Goal: Task Accomplishment & Management: Manage account settings

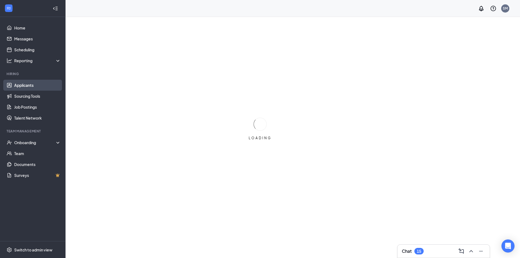
click at [38, 88] on link "Applicants" at bounding box center [37, 85] width 47 height 11
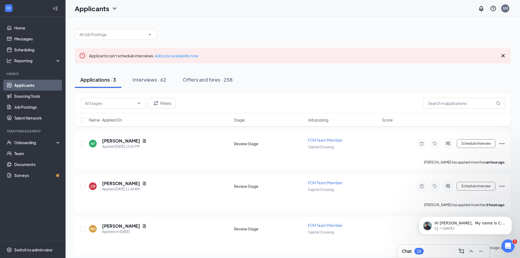
click at [413, 248] on div "Chat 15" at bounding box center [413, 251] width 22 height 7
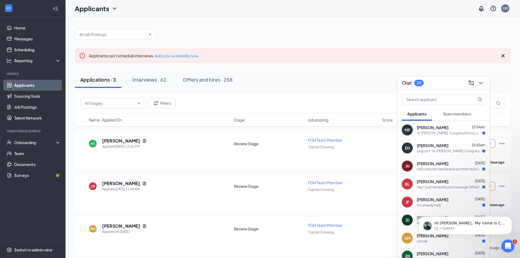
click at [427, 129] on span "[PERSON_NAME]" at bounding box center [433, 127] width 32 height 5
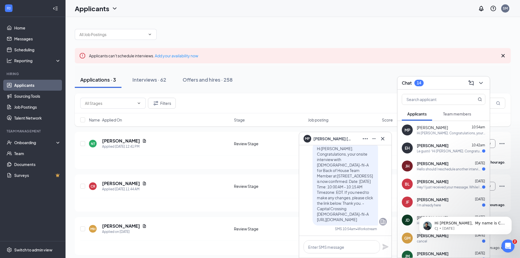
click at [446, 143] on span "[PERSON_NAME]" at bounding box center [433, 145] width 32 height 5
click at [444, 155] on div "EH [PERSON_NAME] 10:42am Le gustó “Hi [PERSON_NAME]. Congratulations, your onsi…" at bounding box center [443, 148] width 92 height 18
click at [445, 164] on span "[PERSON_NAME]" at bounding box center [433, 163] width 32 height 5
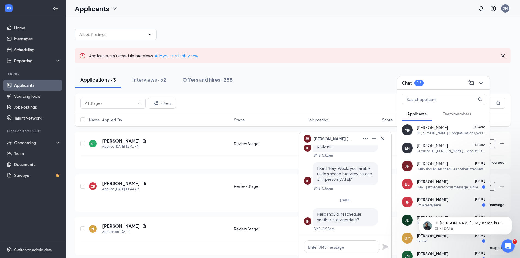
click at [448, 180] on span "[PERSON_NAME]" at bounding box center [433, 181] width 32 height 5
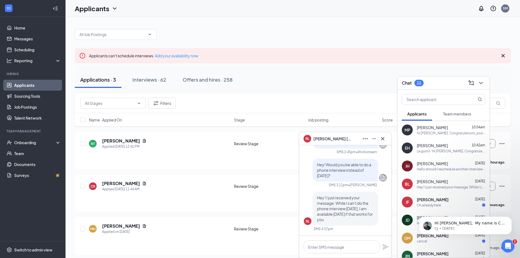
click at [451, 199] on div "[PERSON_NAME] [DATE]" at bounding box center [451, 199] width 68 height 5
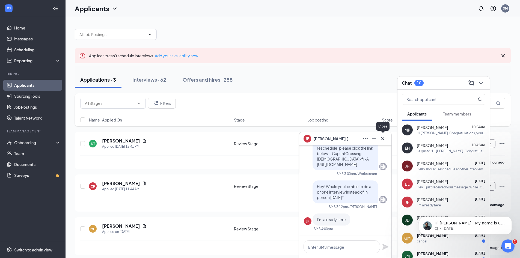
click at [384, 138] on icon "Cross" at bounding box center [382, 138] width 3 height 3
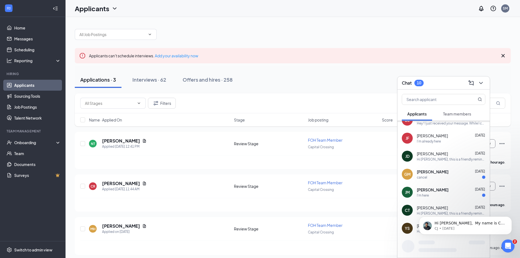
scroll to position [71, 0]
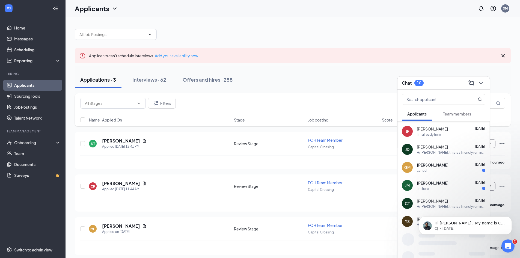
click at [448, 168] on div "[PERSON_NAME] [DATE] cancel" at bounding box center [451, 167] width 68 height 11
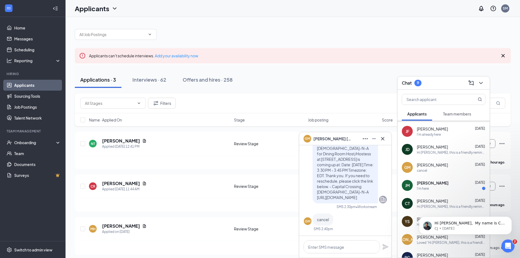
click at [430, 191] on div "Hi [PERSON_NAME], ﻿​ My name is CJ from Workstream Support. I am reaching out b…" at bounding box center [465, 200] width 100 height 68
click at [434, 188] on div "Hi [PERSON_NAME], ﻿​ My name is CJ from Workstream Support. I am reaching out b…" at bounding box center [465, 200] width 100 height 68
click at [427, 180] on span "[PERSON_NAME]" at bounding box center [433, 182] width 32 height 5
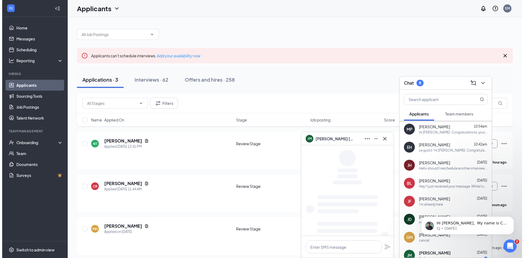
scroll to position [0, 0]
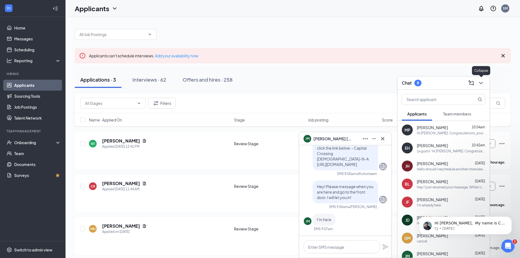
click at [486, 80] on div "Chat 8" at bounding box center [443, 82] width 92 height 13
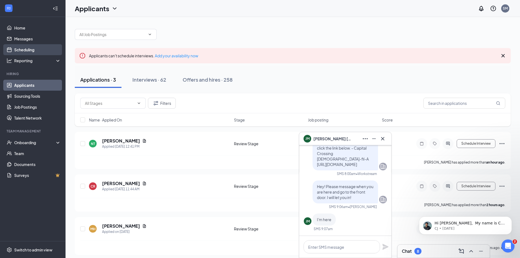
click at [56, 47] on link "Scheduling" at bounding box center [37, 49] width 47 height 11
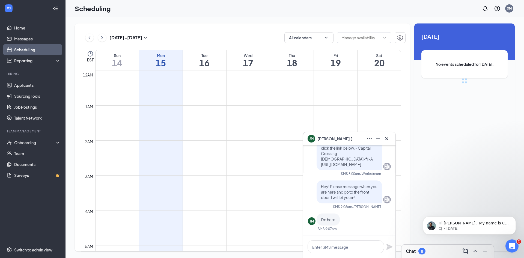
scroll to position [268, 0]
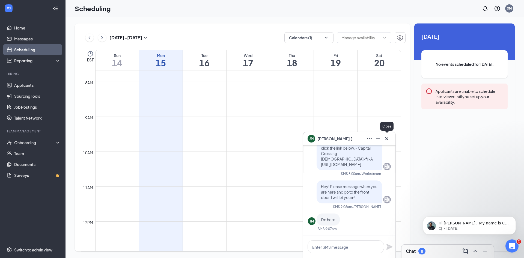
click at [387, 136] on icon "Cross" at bounding box center [386, 138] width 7 height 7
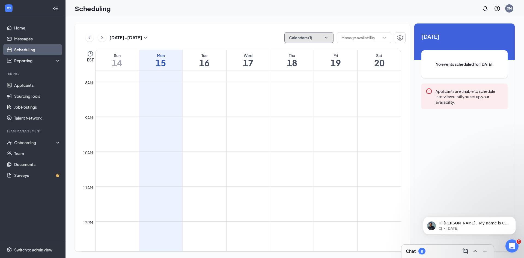
click at [301, 38] on button "Calendars (1)" at bounding box center [308, 37] width 49 height 11
click at [302, 71] on input "[PERSON_NAME]" at bounding box center [308, 73] width 39 height 5
checkbox input "false"
checkbox input "true"
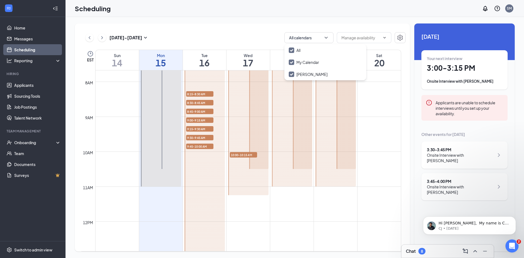
click at [242, 31] on div "[DATE] - [DATE] All calendars EST Sun 14 Mon 15 Tue 16 Wed 17 Thu 18 Fri 19 Sat…" at bounding box center [242, 137] width 335 height 228
click at [203, 97] on div "1" at bounding box center [199, 99] width 27 height 5
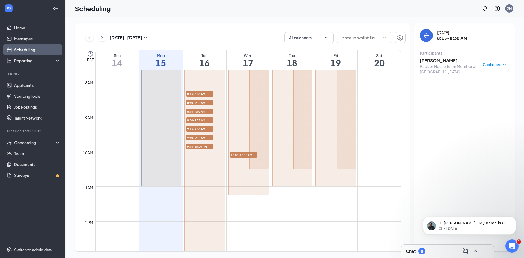
click at [442, 60] on h3 "[PERSON_NAME]" at bounding box center [448, 61] width 57 height 6
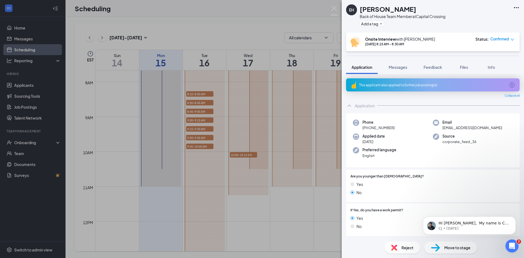
click at [188, 73] on div "[PERSON_NAME] Back of House Team Member at [GEOGRAPHIC_DATA] Add a tag Onsite I…" at bounding box center [262, 129] width 524 height 258
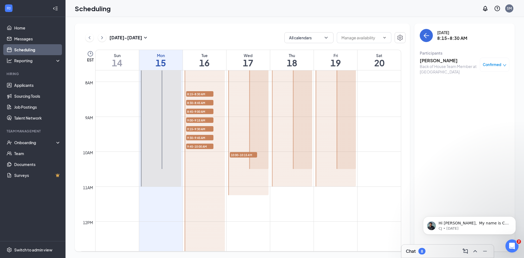
click at [193, 104] on span "8:30-8:45 AM" at bounding box center [199, 102] width 27 height 5
click at [194, 111] on span "8:45-9:00 AM" at bounding box center [199, 111] width 27 height 5
click at [440, 62] on h3 "[PERSON_NAME]" at bounding box center [448, 61] width 57 height 6
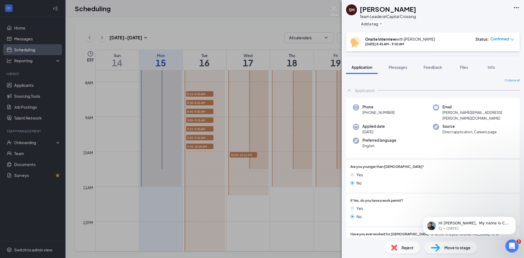
drag, startPoint x: 256, startPoint y: 134, endPoint x: 232, endPoint y: 120, distance: 28.1
click at [256, 133] on div "SM [PERSON_NAME] Team Leader at [GEOGRAPHIC_DATA] Add a tag Onsite Interview wi…" at bounding box center [262, 129] width 524 height 258
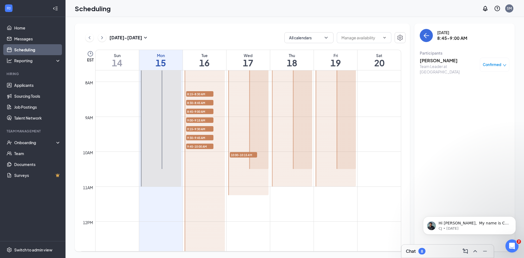
click at [195, 110] on span "8:45-9:00 AM" at bounding box center [199, 111] width 27 height 5
click at [196, 119] on span "9:00-9:15 AM" at bounding box center [199, 119] width 27 height 5
click at [423, 62] on h3 "[PERSON_NAME]" at bounding box center [448, 61] width 57 height 6
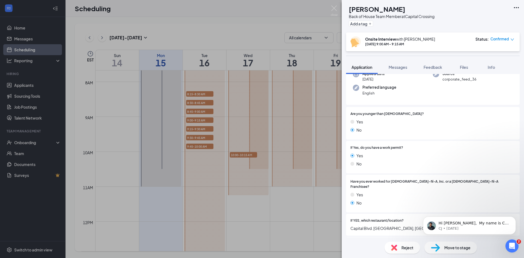
scroll to position [82, 0]
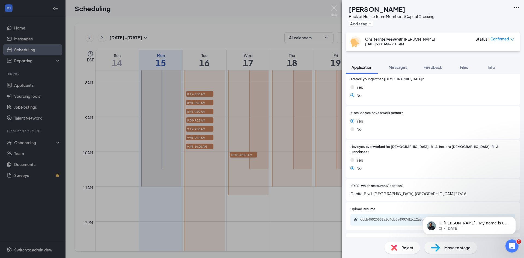
click at [274, 180] on div "KT [PERSON_NAME] Back of House Team Member at [GEOGRAPHIC_DATA] Add a tag Onsit…" at bounding box center [262, 129] width 524 height 258
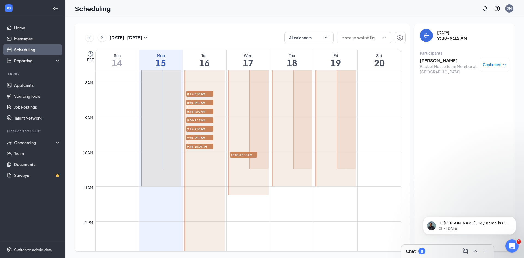
click at [207, 102] on span "8:30-8:45 AM" at bounding box center [199, 102] width 27 height 5
click at [204, 111] on span "8:45-9:00 AM" at bounding box center [199, 111] width 27 height 5
click at [438, 62] on h3 "[PERSON_NAME]" at bounding box center [448, 61] width 57 height 6
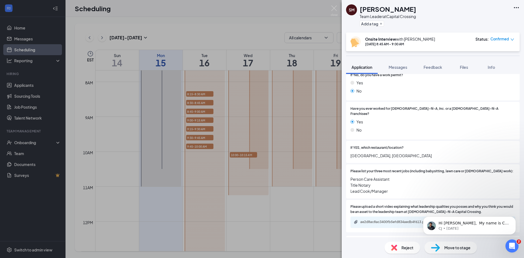
scroll to position [136, 0]
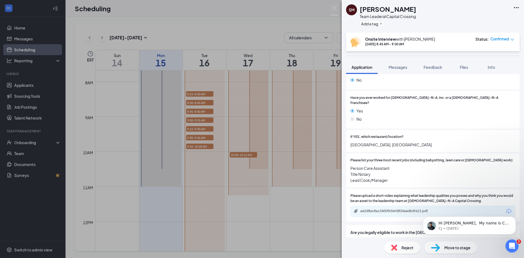
click at [237, 171] on div "SM [PERSON_NAME] Team Leader at [GEOGRAPHIC_DATA] Add a tag Onsite Interview wi…" at bounding box center [262, 129] width 524 height 258
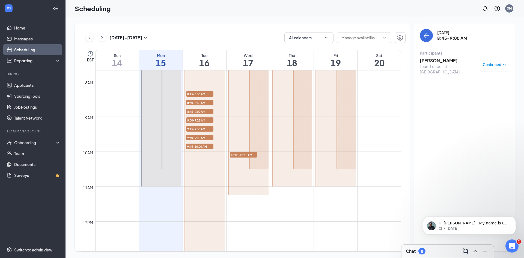
drag, startPoint x: 192, startPoint y: 129, endPoint x: 240, endPoint y: 123, distance: 49.2
click at [192, 129] on span "9:15-9:30 AM" at bounding box center [199, 128] width 27 height 5
click at [430, 63] on h3 "[PERSON_NAME] NGWESE" at bounding box center [448, 64] width 57 height 12
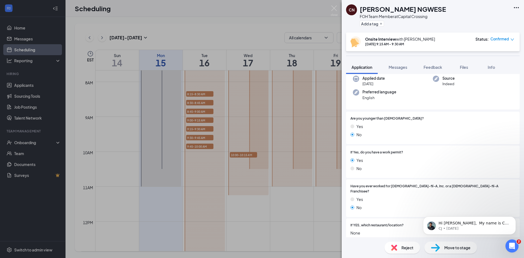
scroll to position [55, 0]
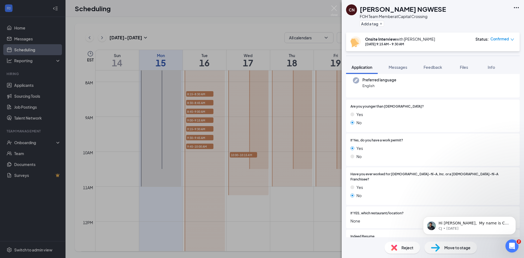
click at [231, 164] on div "CN [PERSON_NAME] NGWESE FOH Team Member at [GEOGRAPHIC_DATA] Add a tag Onsite I…" at bounding box center [262, 129] width 524 height 258
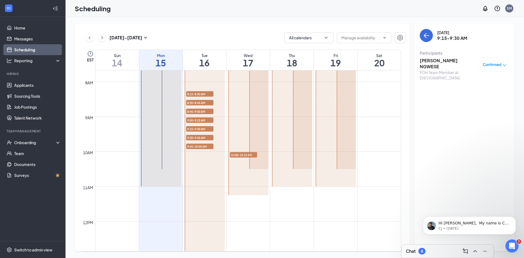
click at [189, 138] on span "9:30-9:45 AM" at bounding box center [199, 137] width 27 height 5
click at [430, 64] on div "Back of House Team Member at [GEOGRAPHIC_DATA]" at bounding box center [448, 69] width 57 height 11
click at [431, 61] on h3 "[PERSON_NAME]" at bounding box center [448, 61] width 57 height 6
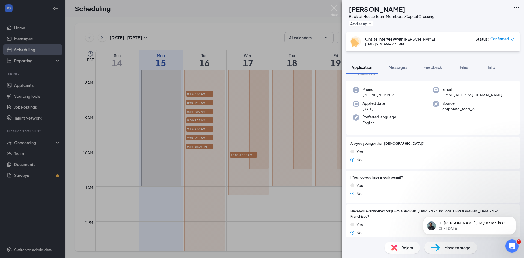
scroll to position [27, 0]
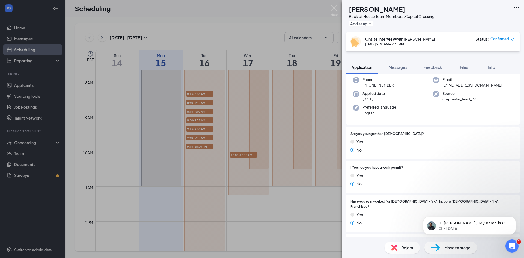
click at [266, 162] on div "NW [PERSON_NAME] Back of House Team Member at [GEOGRAPHIC_DATA] Add a tag Onsit…" at bounding box center [262, 129] width 524 height 258
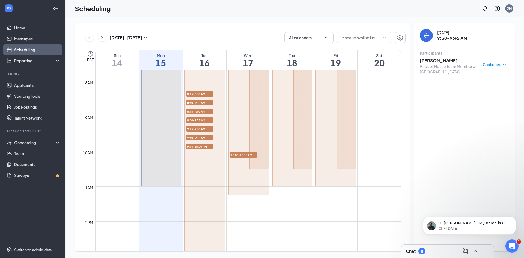
click at [199, 144] on span "9:45-10:00 AM" at bounding box center [199, 146] width 27 height 5
click at [444, 60] on h3 "[PERSON_NAME]" at bounding box center [448, 61] width 57 height 6
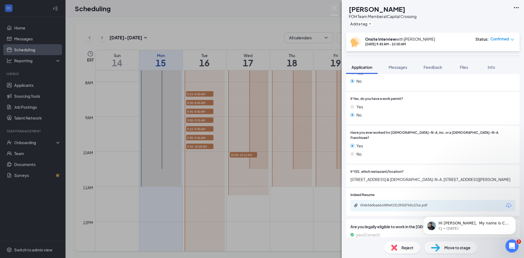
scroll to position [109, 0]
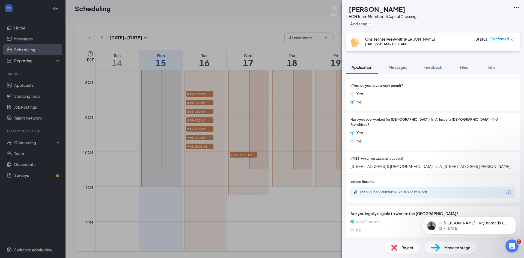
click at [243, 187] on div "[PERSON_NAME] [PERSON_NAME] FOH Team Member at [GEOGRAPHIC_DATA] Add a tag Onsi…" at bounding box center [262, 129] width 524 height 258
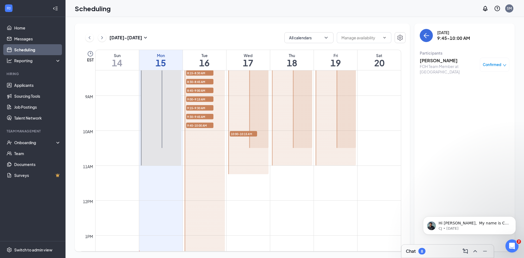
scroll to position [268, 0]
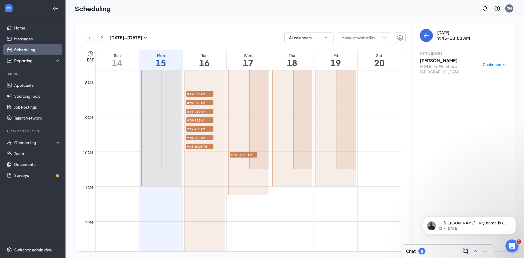
click at [240, 156] on span "10:00-10:15 AM" at bounding box center [243, 154] width 27 height 5
click at [433, 61] on h3 "[PERSON_NAME]" at bounding box center [448, 61] width 57 height 6
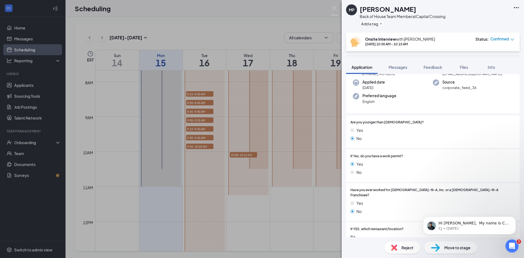
scroll to position [55, 0]
click at [297, 147] on div "MP [PERSON_NAME] Back of House Team Member at [GEOGRAPHIC_DATA] Add a tag Onsit…" at bounding box center [262, 129] width 524 height 258
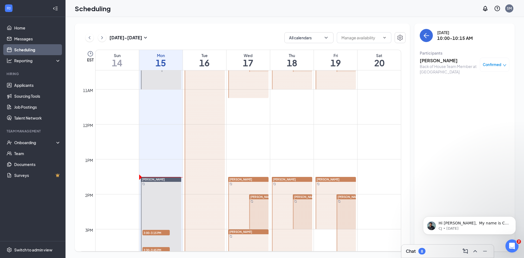
scroll to position [432, 0]
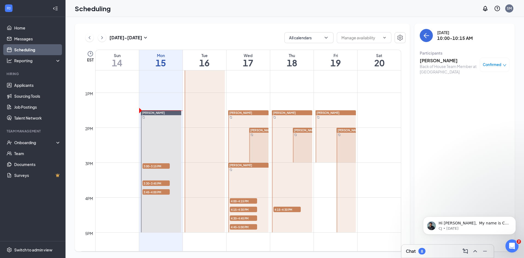
click at [247, 200] on span "4:00-4:15 PM" at bounding box center [243, 200] width 27 height 5
click at [440, 62] on h3 "[PERSON_NAME]" at bounding box center [448, 61] width 57 height 6
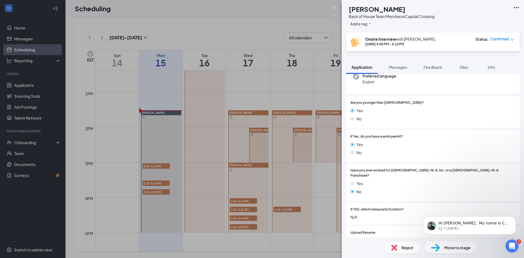
scroll to position [82, 0]
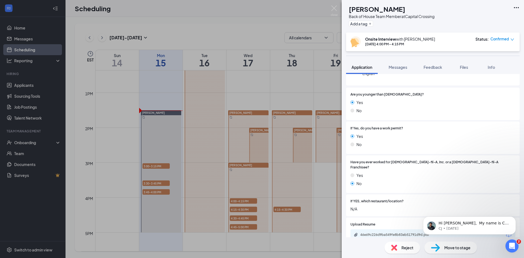
click at [299, 123] on div "RD [PERSON_NAME] Back of House Team Member at [GEOGRAPHIC_DATA] Add a tag Onsit…" at bounding box center [262, 129] width 524 height 258
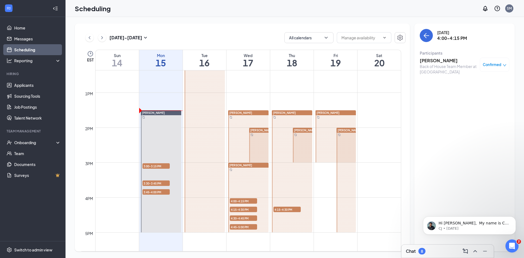
click at [246, 209] on span "4:15-4:30 PM" at bounding box center [243, 209] width 27 height 5
click at [436, 64] on div "FOH Team Member at [GEOGRAPHIC_DATA]" at bounding box center [448, 69] width 57 height 11
click at [435, 62] on h3 "[PERSON_NAME]" at bounding box center [448, 61] width 57 height 6
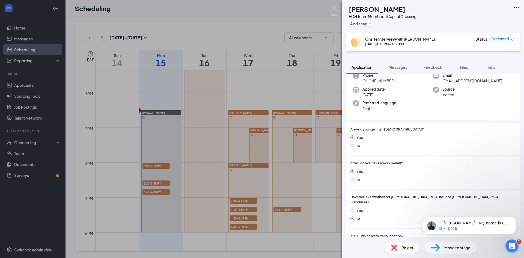
scroll to position [82, 0]
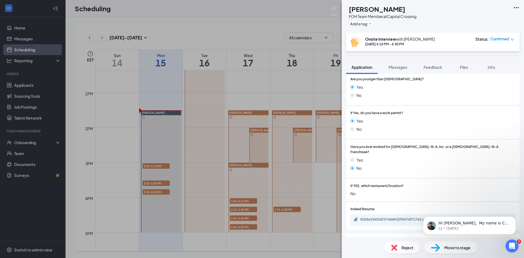
click at [285, 134] on div "[PERSON_NAME] FOH Team Member at [GEOGRAPHIC_DATA] Add a tag Onsite Interview w…" at bounding box center [262, 129] width 524 height 258
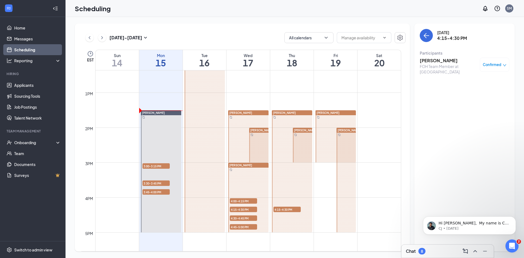
click at [236, 217] on span "4:30-4:45 PM" at bounding box center [243, 217] width 27 height 5
click at [436, 61] on h3 "Royale [PERSON_NAME]" at bounding box center [448, 61] width 57 height 6
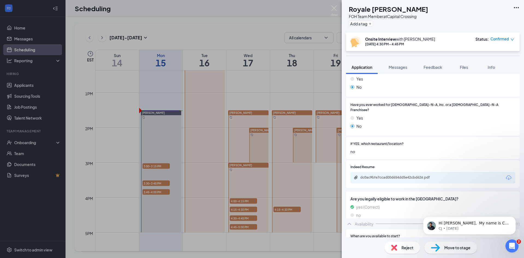
scroll to position [136, 0]
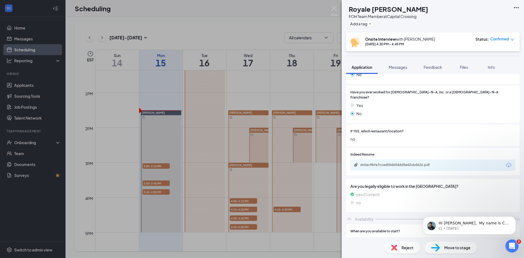
click at [277, 159] on div "RH Royale [PERSON_NAME] FOH Team Member at [GEOGRAPHIC_DATA] Add a tag Onsite I…" at bounding box center [262, 129] width 524 height 258
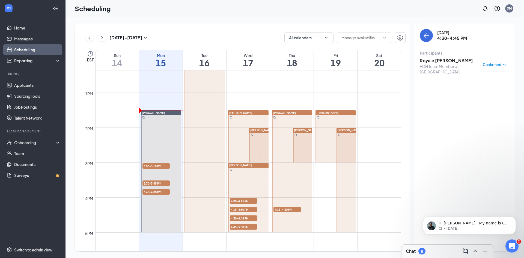
click at [235, 227] on span "4:45-5:00 PM" at bounding box center [243, 226] width 27 height 5
click at [442, 58] on h3 "[PERSON_NAME]" at bounding box center [448, 61] width 57 height 6
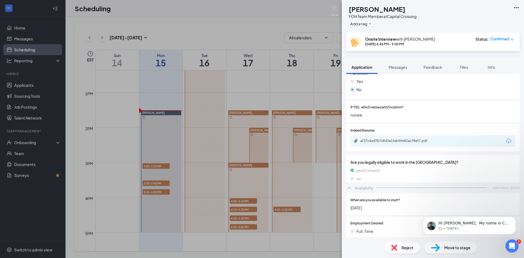
scroll to position [164, 0]
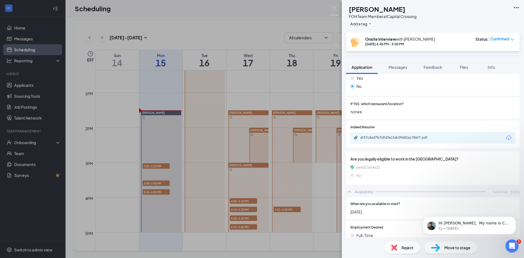
click at [257, 173] on div "AL [PERSON_NAME] FOH Team Member at [GEOGRAPHIC_DATA] Add a tag Onsite Intervie…" at bounding box center [262, 129] width 524 height 258
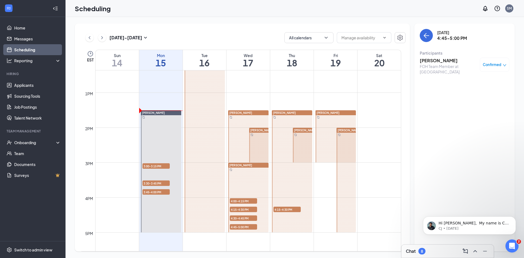
click at [279, 209] on span "4:15-4:30 PM" at bounding box center [286, 209] width 27 height 5
click at [439, 69] on div "Front of House Team Member at [GEOGRAPHIC_DATA]" at bounding box center [448, 69] width 57 height 11
click at [440, 58] on h3 "Cayden [PERSON_NAME]" at bounding box center [448, 61] width 57 height 6
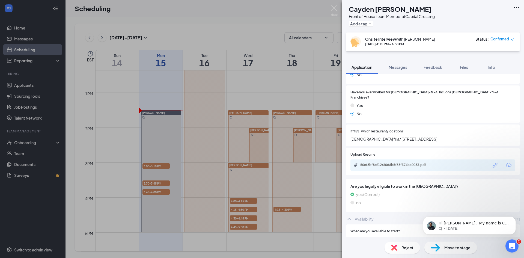
scroll to position [109, 0]
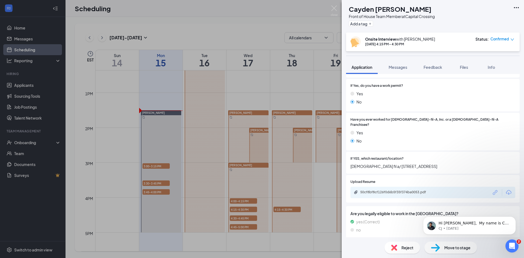
drag, startPoint x: 312, startPoint y: 147, endPoint x: 315, endPoint y: 141, distance: 7.3
click at [312, 147] on div "CM Cayden [PERSON_NAME] Front of House Team Member at [GEOGRAPHIC_DATA] Add a t…" at bounding box center [262, 129] width 524 height 258
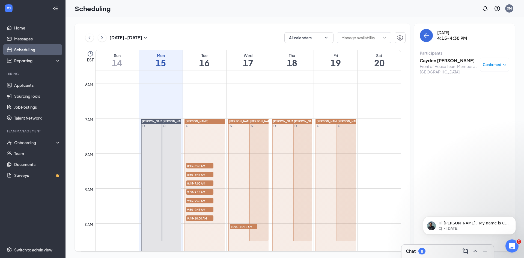
scroll to position [186, 0]
